Goal: Task Accomplishment & Management: Manage account settings

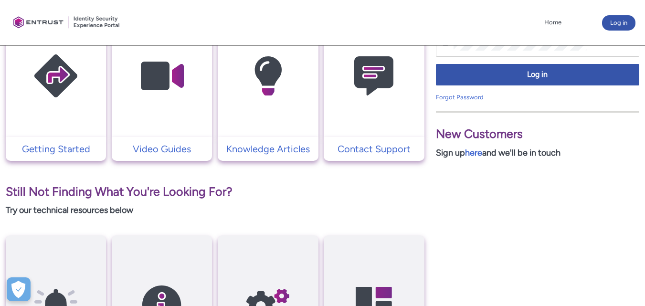
scroll to position [286, 0]
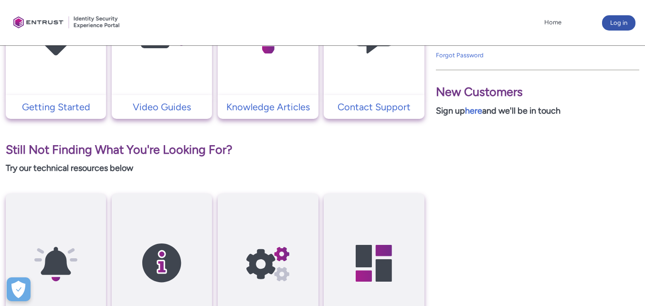
click at [375, 72] on img at bounding box center [373, 34] width 91 height 103
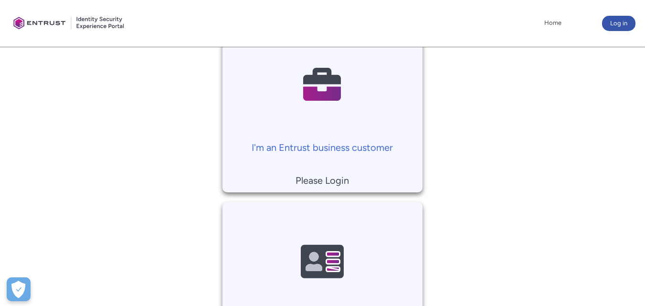
scroll to position [217, 0]
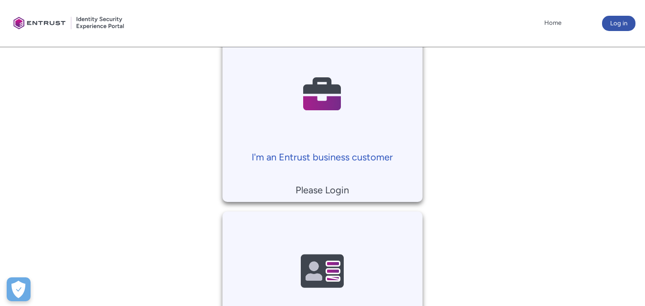
click at [341, 154] on p "I'm an Entrust business customer" at bounding box center [322, 157] width 190 height 14
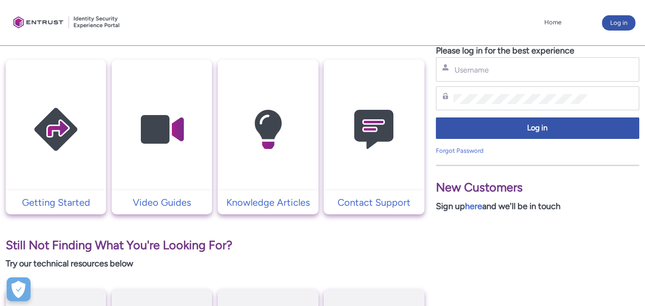
click at [464, 77] on div "Username" at bounding box center [537, 69] width 203 height 24
click at [465, 74] on input "Username" at bounding box center [520, 70] width 134 height 10
type input "eizdanial@mobypay.my"
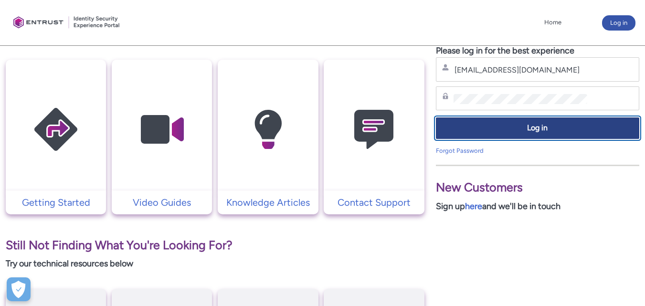
click at [462, 129] on span "Log in" at bounding box center [537, 128] width 191 height 11
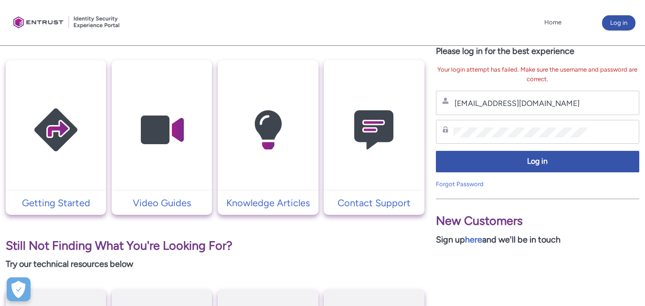
scroll to position [191, 0]
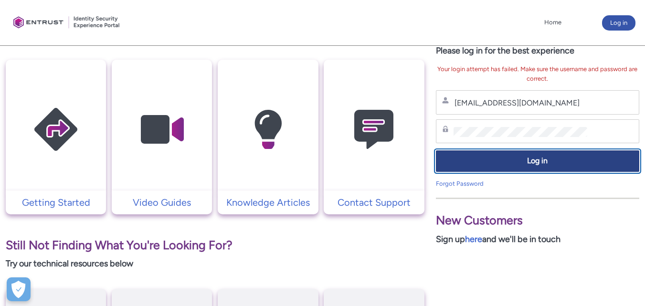
click at [553, 162] on span "Log in" at bounding box center [537, 161] width 191 height 11
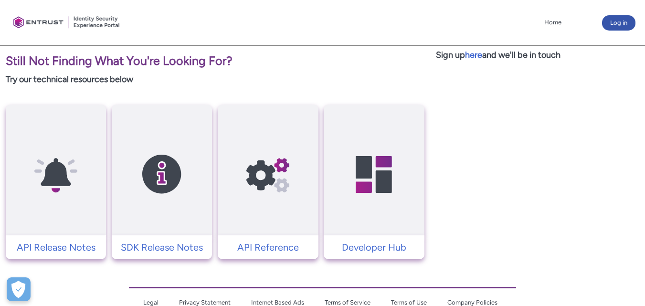
scroll to position [184, 0]
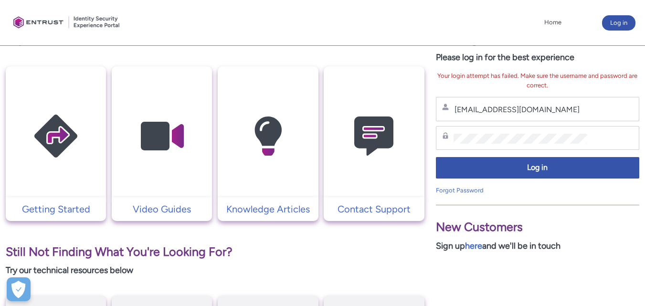
click at [382, 161] on img at bounding box center [373, 136] width 91 height 103
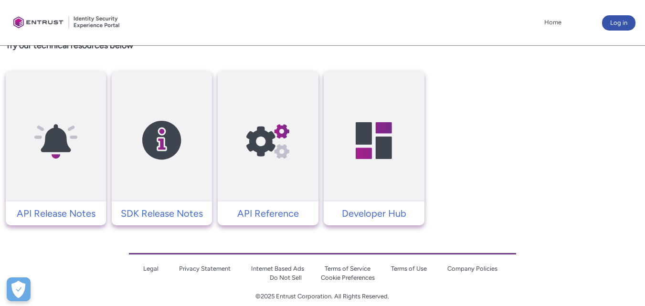
scroll to position [423, 0]
